Goal: Task Accomplishment & Management: Check status

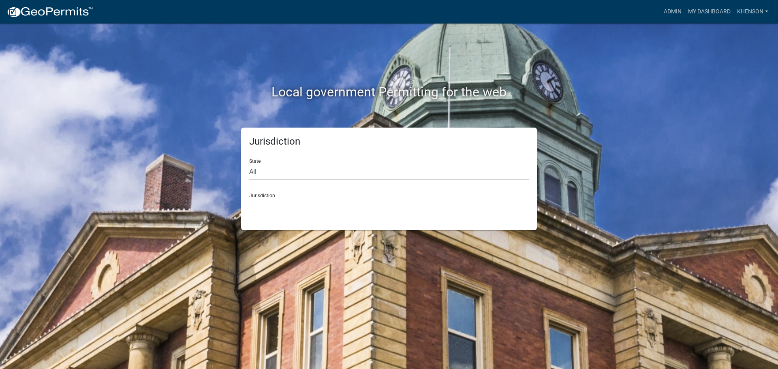
click at [264, 169] on select "All [US_STATE] [US_STATE] [US_STATE] [US_STATE] [US_STATE] [US_STATE] [US_STATE…" at bounding box center [389, 172] width 280 height 17
select select "[US_STATE]"
click at [249, 164] on select "All [US_STATE] [US_STATE] [US_STATE] [US_STATE] [US_STATE] [US_STATE] [US_STATE…" at bounding box center [389, 172] width 280 height 17
click at [266, 204] on select "[GEOGRAPHIC_DATA], [US_STATE][PERSON_NAME][GEOGRAPHIC_DATA], [US_STATE][PERSON_…" at bounding box center [389, 206] width 280 height 17
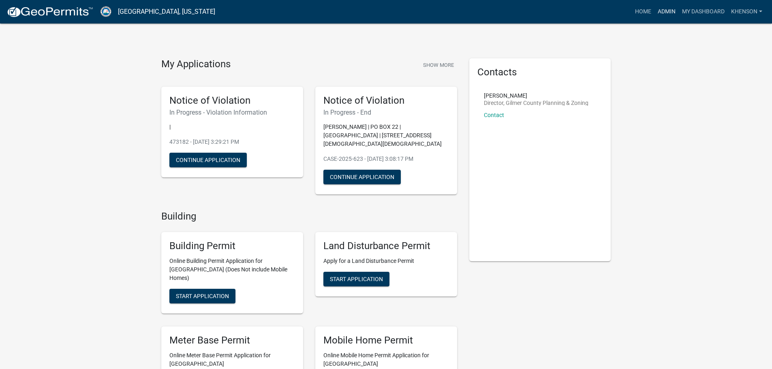
click at [664, 13] on link "Admin" at bounding box center [667, 11] width 24 height 15
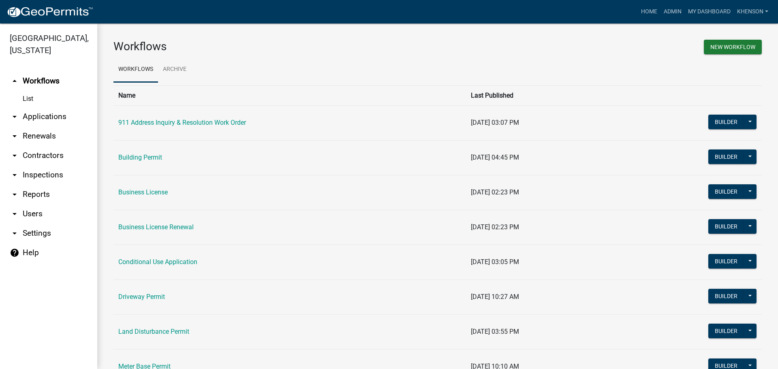
click at [45, 117] on link "arrow_drop_down Applications" at bounding box center [48, 116] width 97 height 19
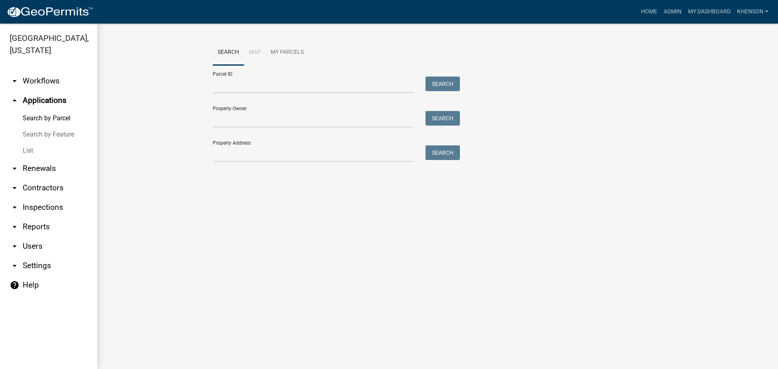
click at [27, 151] on link "List" at bounding box center [48, 151] width 97 height 16
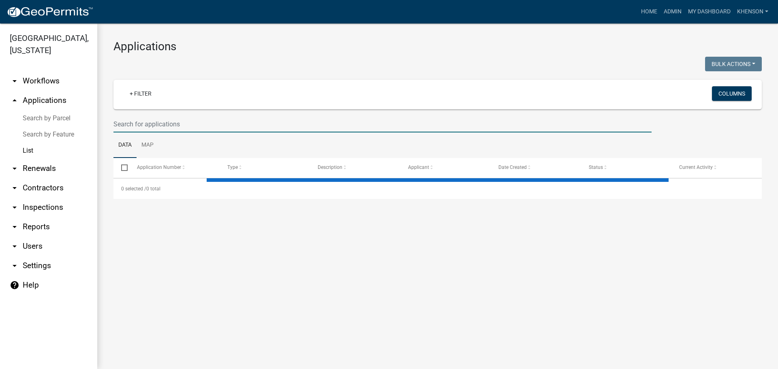
click at [184, 123] on input "text" at bounding box center [382, 124] width 538 height 17
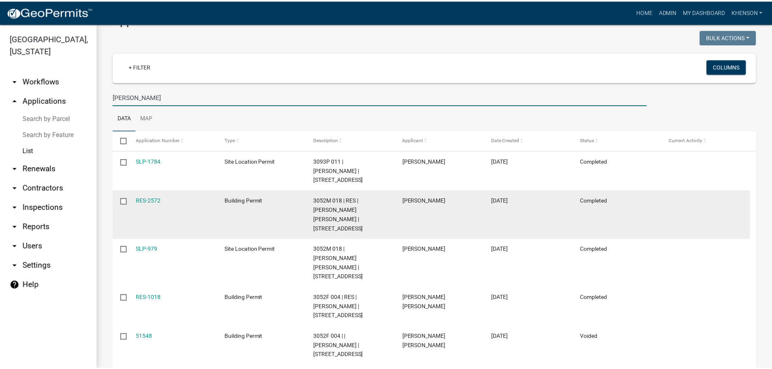
scroll to position [41, 0]
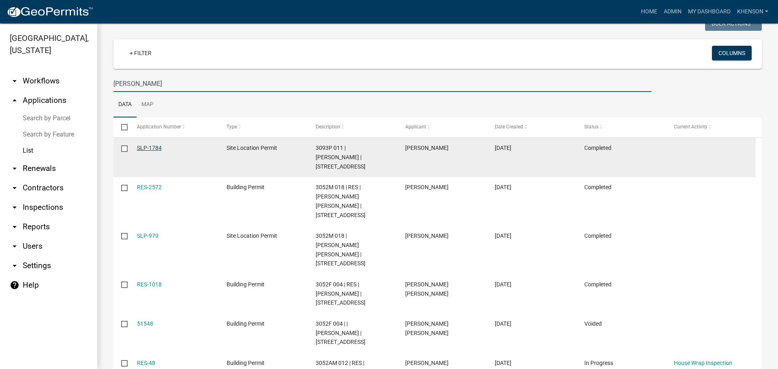
type input "[PERSON_NAME]"
click at [146, 145] on link "SLP-1784" at bounding box center [149, 148] width 25 height 6
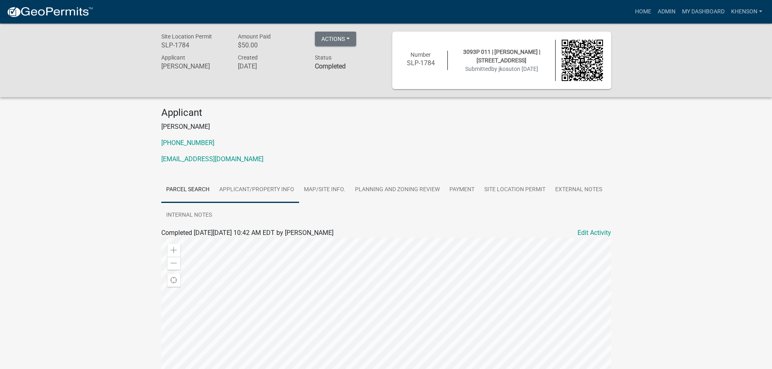
click at [259, 190] on link "Applicant/Property Info" at bounding box center [256, 190] width 85 height 26
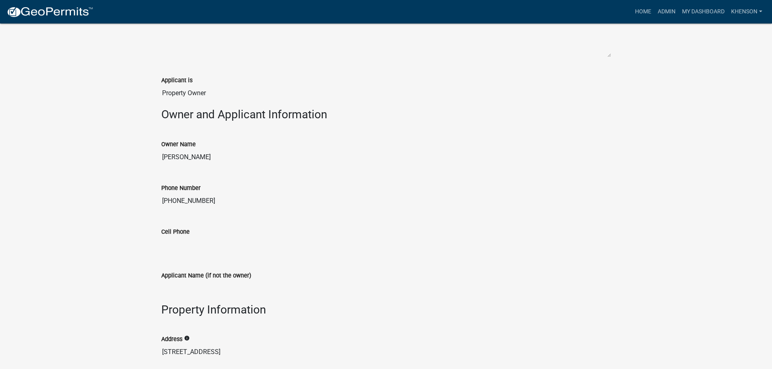
scroll to position [177, 0]
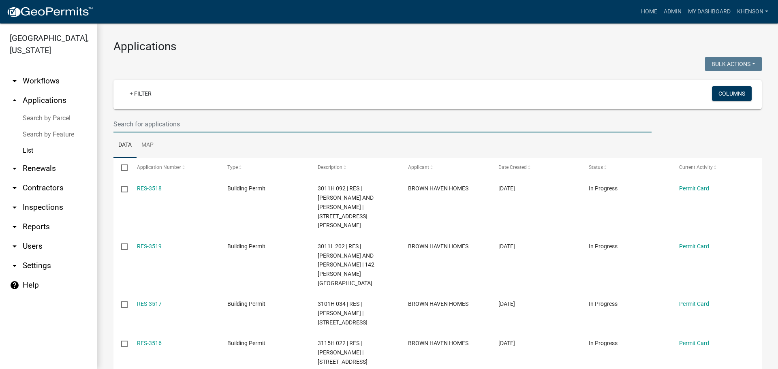
click at [126, 126] on input "text" at bounding box center [382, 124] width 538 height 17
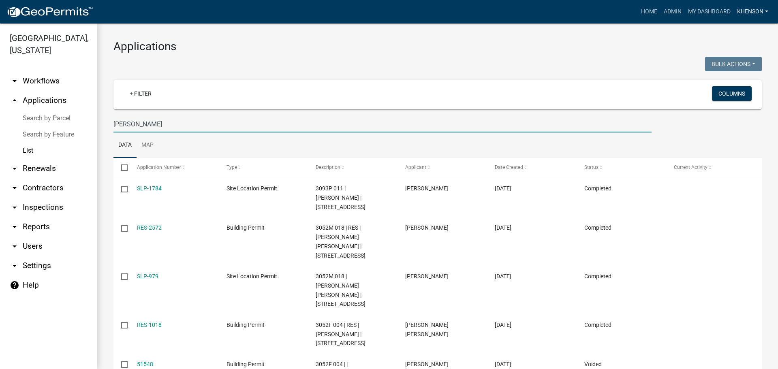
type input "[PERSON_NAME]"
